Goal: Book appointment/travel/reservation

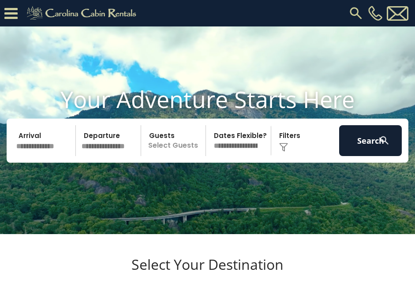
click at [350, 11] on img at bounding box center [356, 13] width 16 height 16
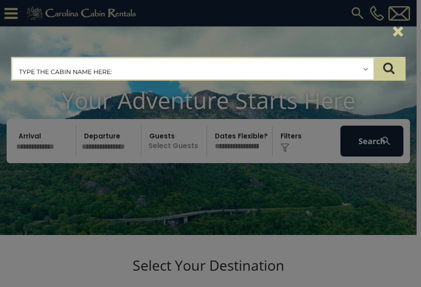
click at [101, 62] on input "text" at bounding box center [192, 69] width 361 height 22
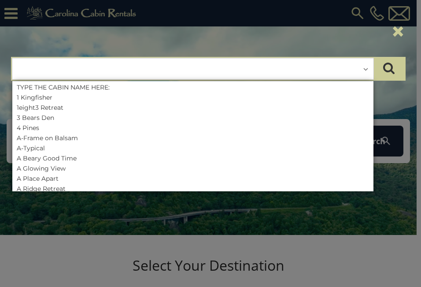
type input "*"
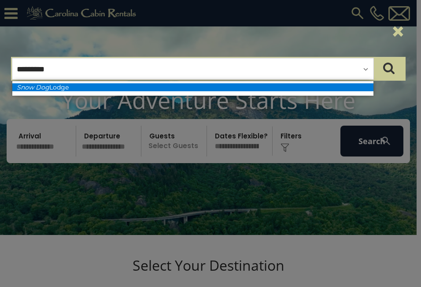
type input "********"
click at [92, 88] on li "Snow Dog Lodge" at bounding box center [192, 87] width 361 height 8
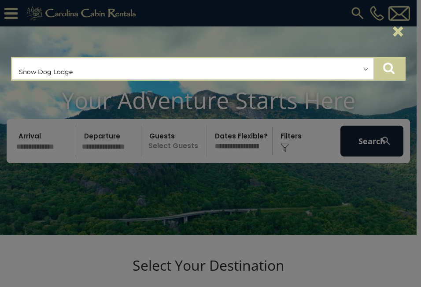
click at [392, 69] on icon "submit" at bounding box center [388, 68] width 11 height 12
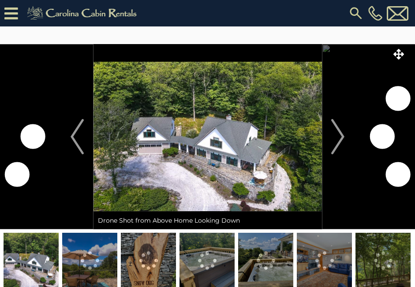
click at [270, 233] on img at bounding box center [265, 260] width 55 height 55
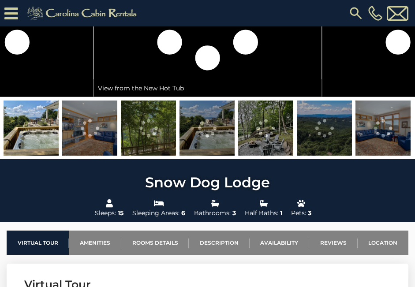
scroll to position [132, 0]
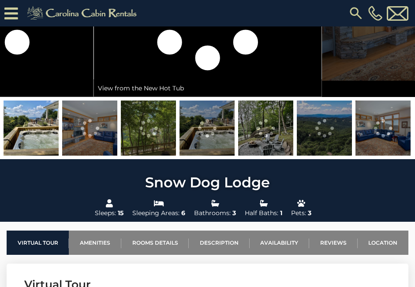
click at [190, 135] on img at bounding box center [206, 127] width 55 height 55
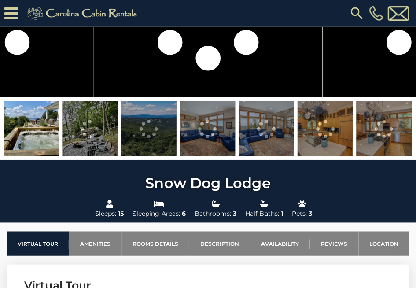
scroll to position [0, 0]
